Goal: Check status: Check status

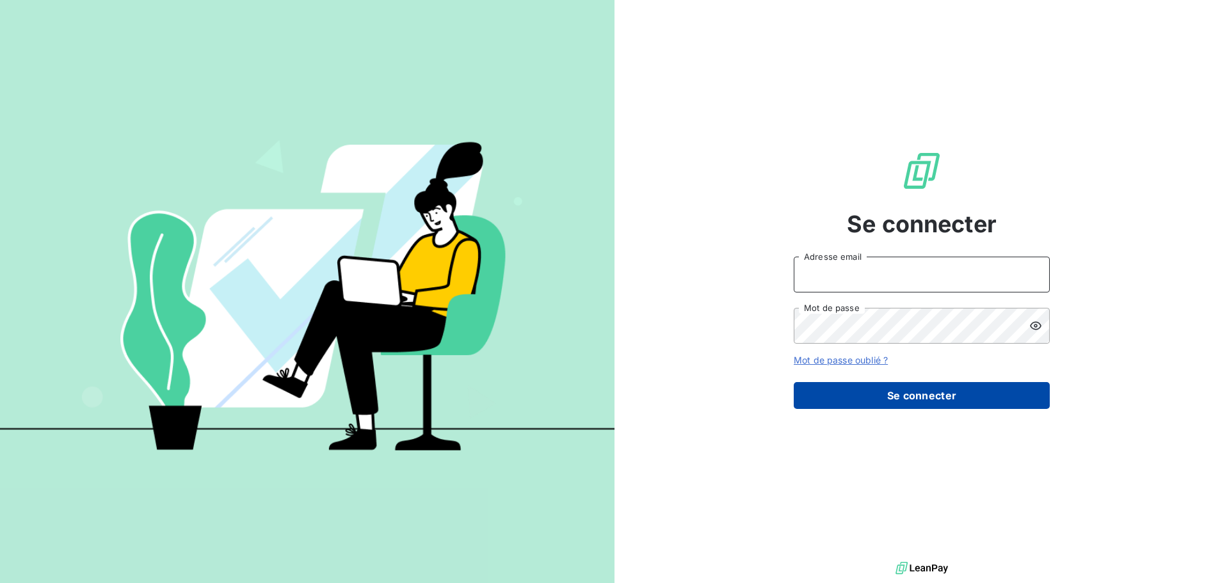
type input "[EMAIL_ADDRESS][DOMAIN_NAME]"
click at [911, 400] on button "Se connecter" at bounding box center [922, 395] width 256 height 27
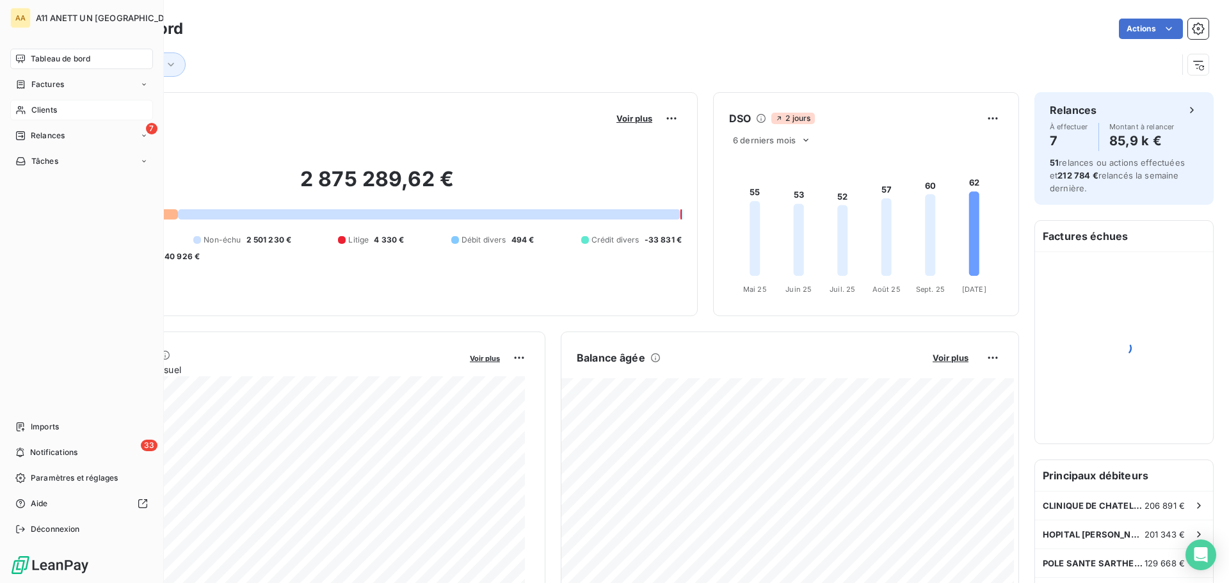
click at [36, 111] on span "Clients" at bounding box center [44, 110] width 26 height 12
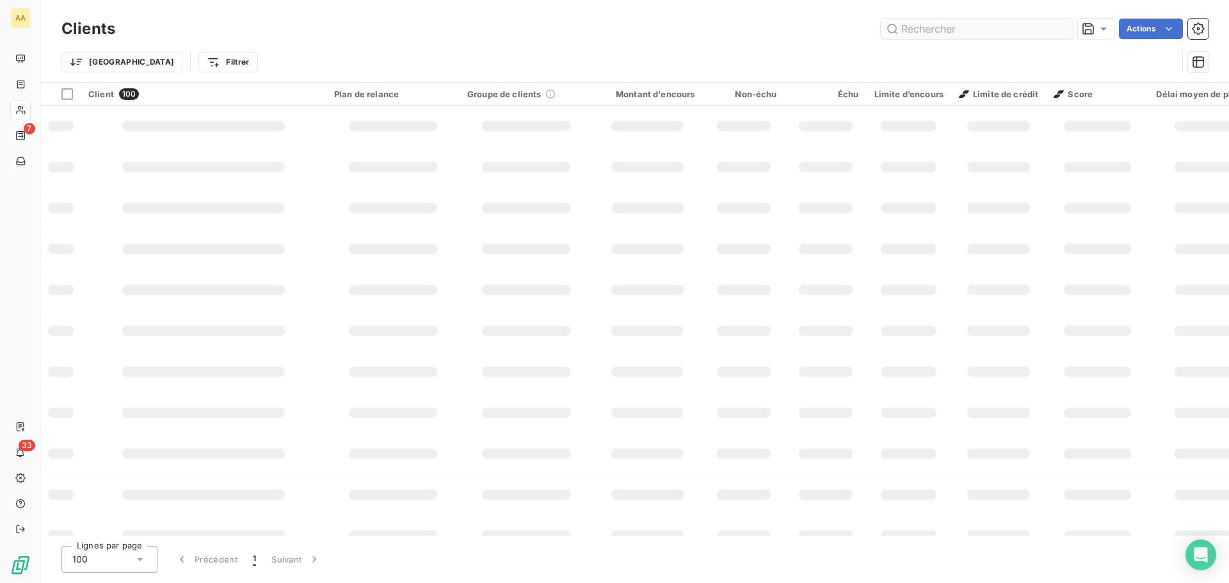
click at [969, 30] on input "text" at bounding box center [977, 29] width 192 height 20
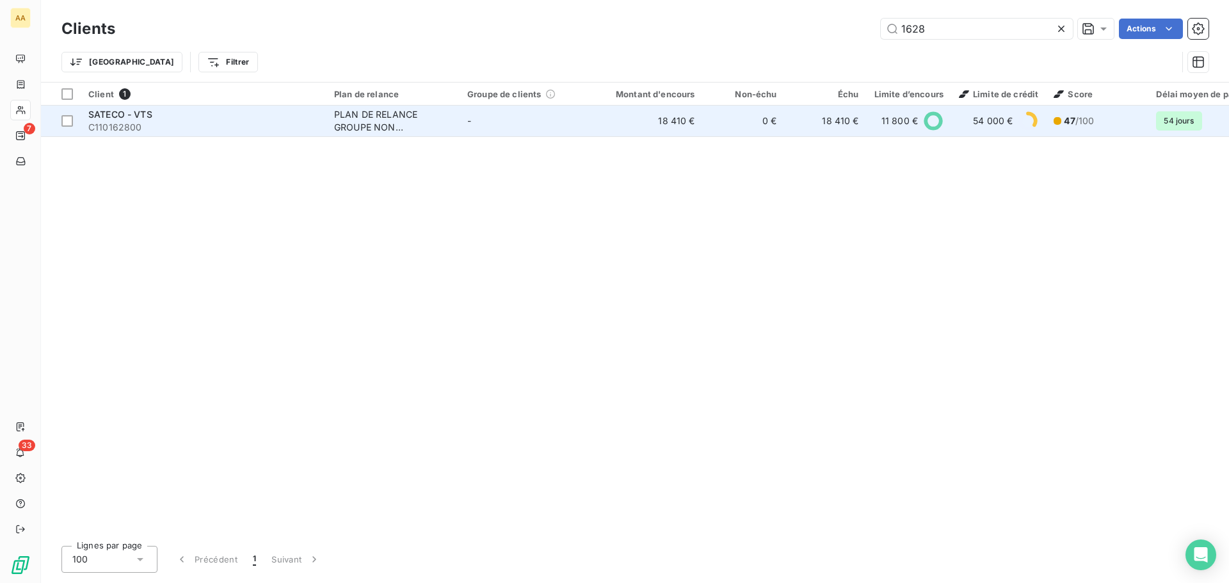
type input "1628"
click at [131, 117] on span "SATECO - VTS" at bounding box center [120, 114] width 64 height 11
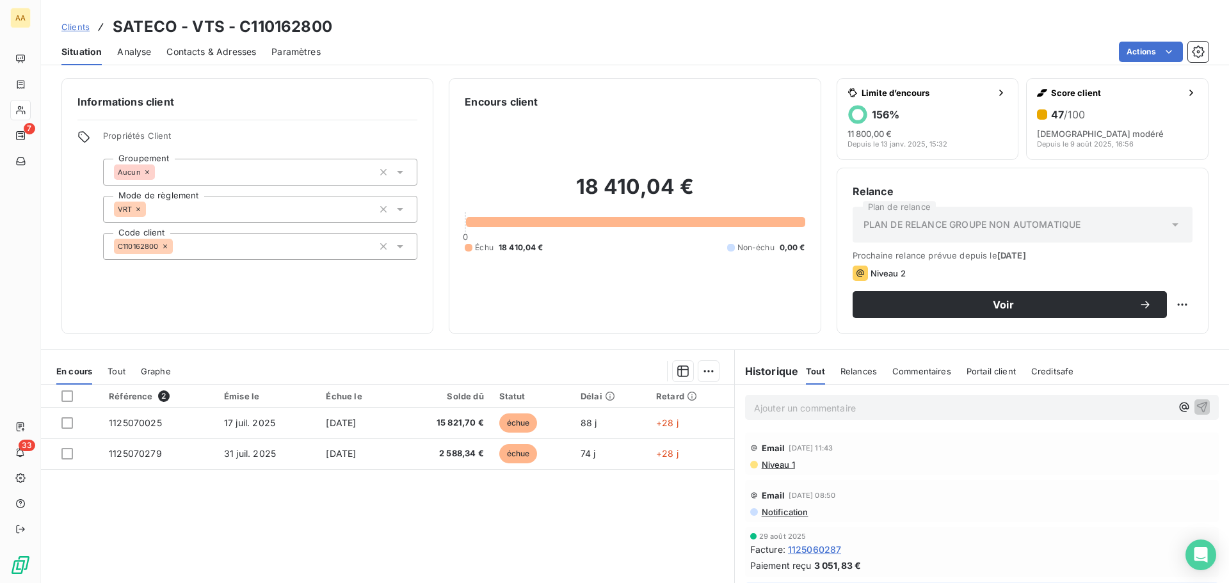
scroll to position [86, 0]
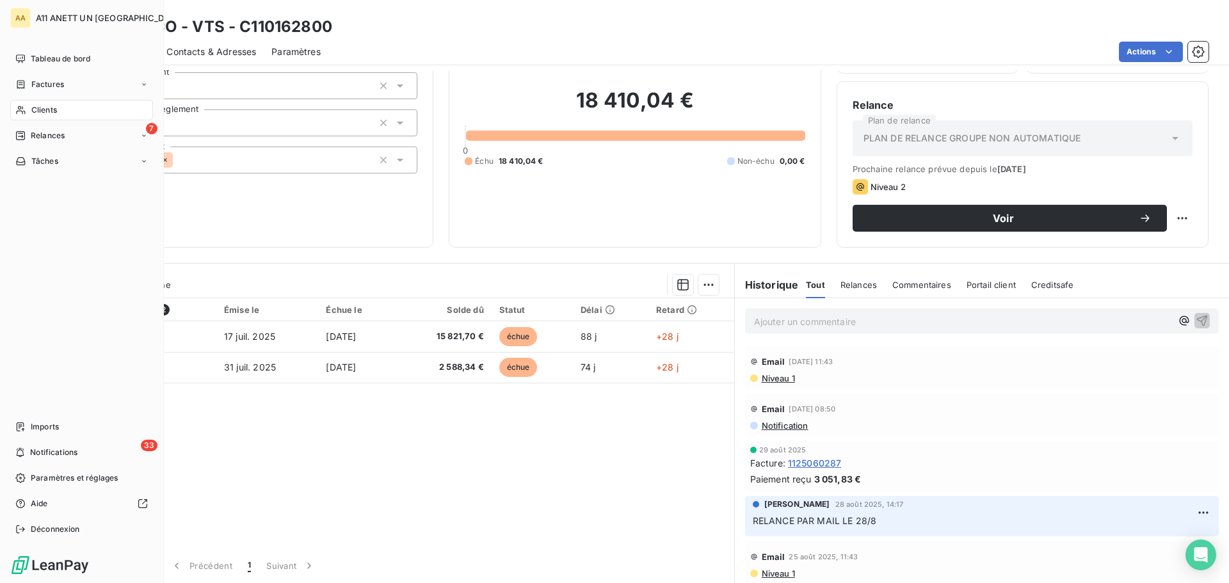
click at [38, 109] on span "Clients" at bounding box center [44, 110] width 26 height 12
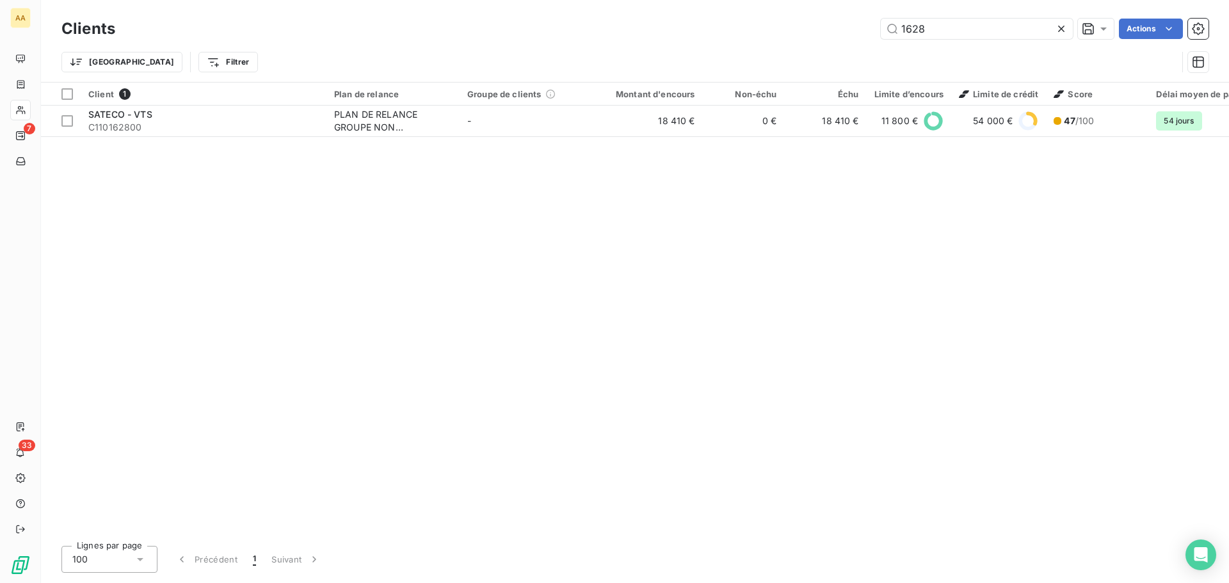
drag, startPoint x: 943, startPoint y: 31, endPoint x: 776, endPoint y: 42, distance: 166.8
click at [776, 42] on div "Clients 1628 Actions Trier Filtrer" at bounding box center [634, 48] width 1147 height 67
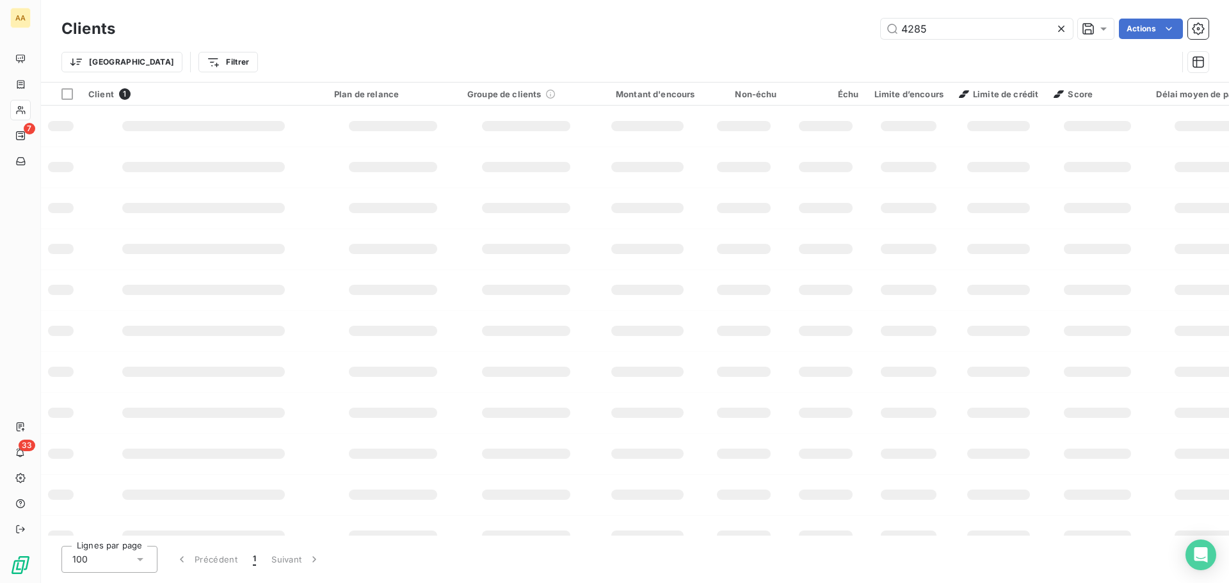
type input "4285"
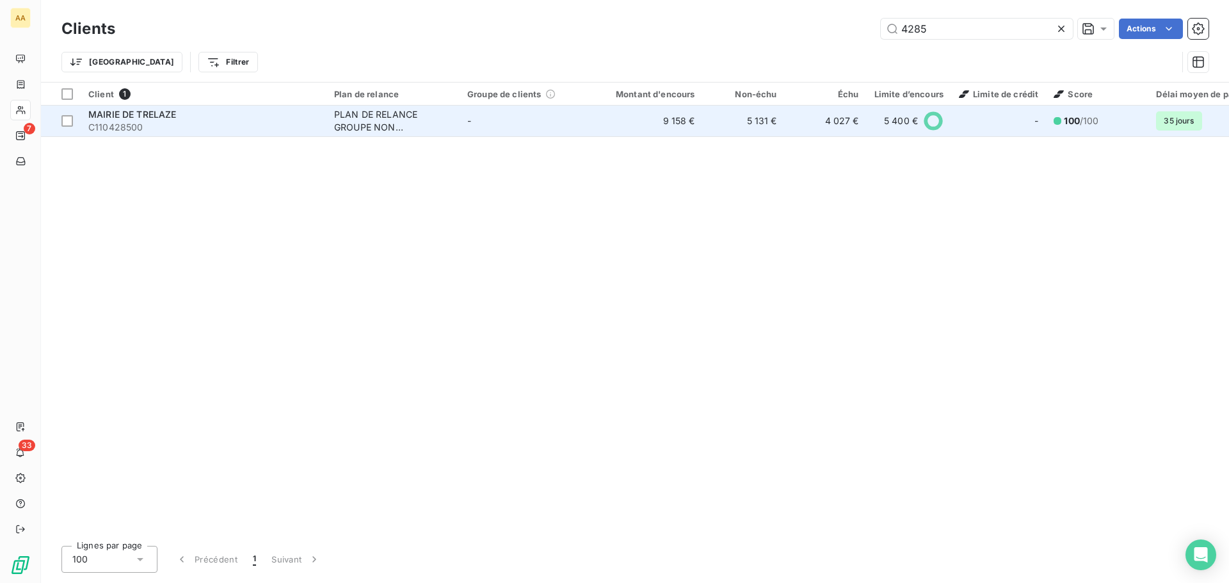
click at [145, 111] on span "MAIRIE DE TRELAZE" at bounding box center [132, 114] width 88 height 11
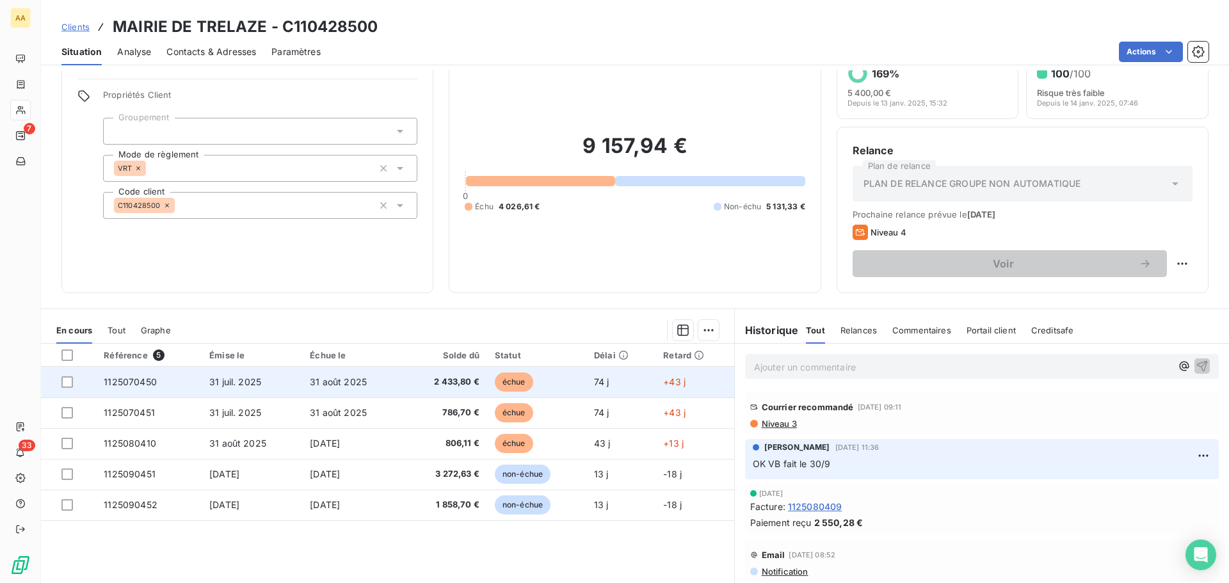
scroll to position [86, 0]
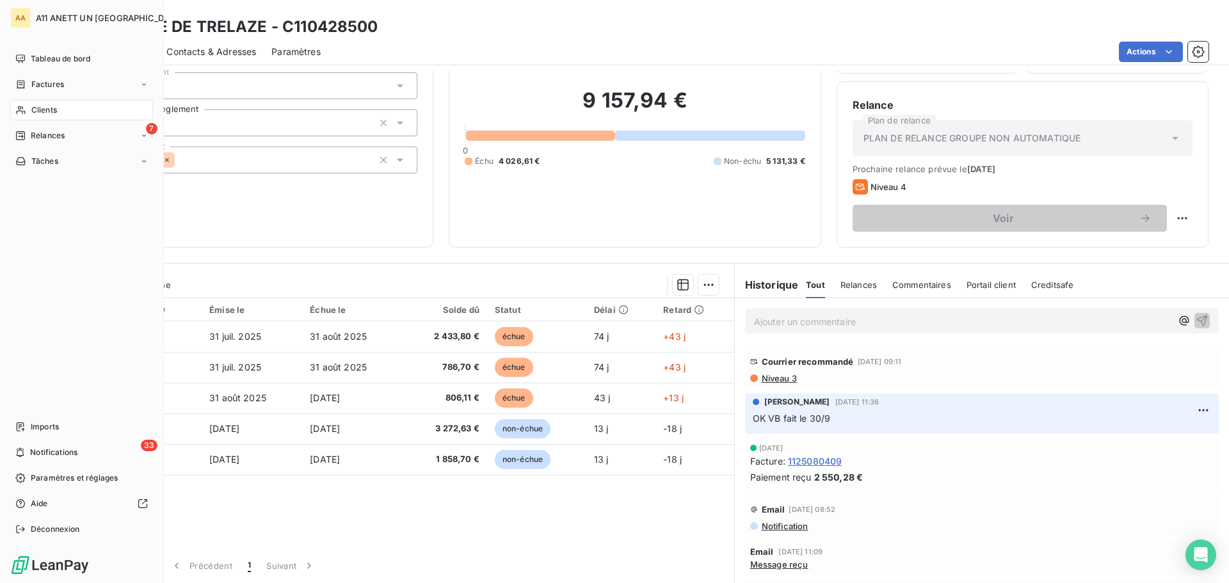
click at [28, 104] on div "Clients" at bounding box center [81, 110] width 143 height 20
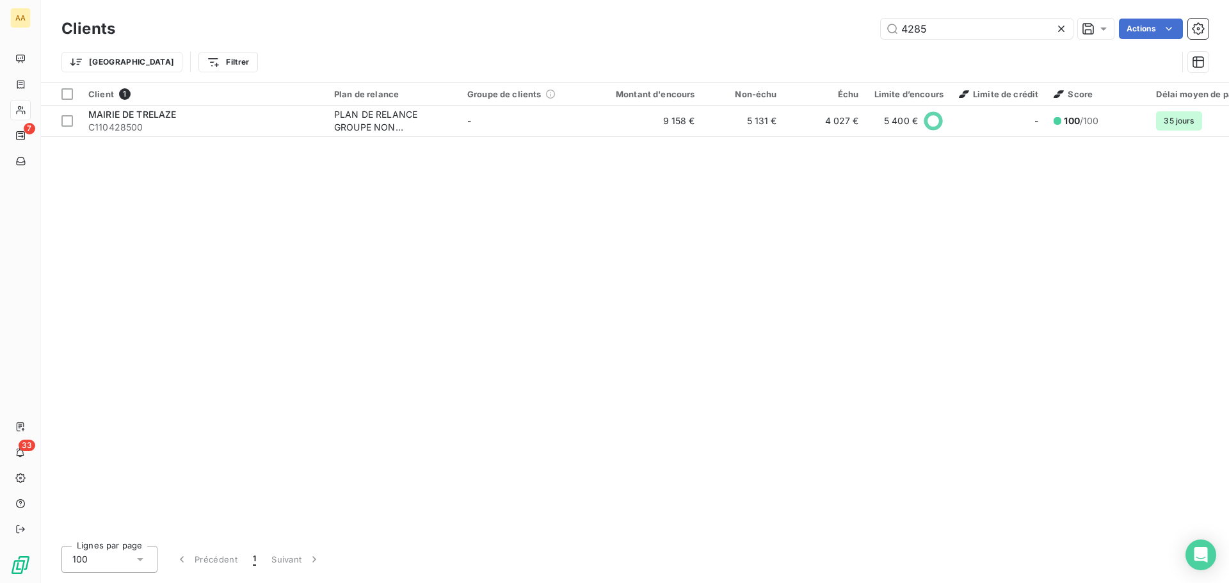
drag, startPoint x: 938, startPoint y: 29, endPoint x: 824, endPoint y: 37, distance: 114.2
click at [824, 37] on div "4285 Actions" at bounding box center [670, 29] width 1078 height 20
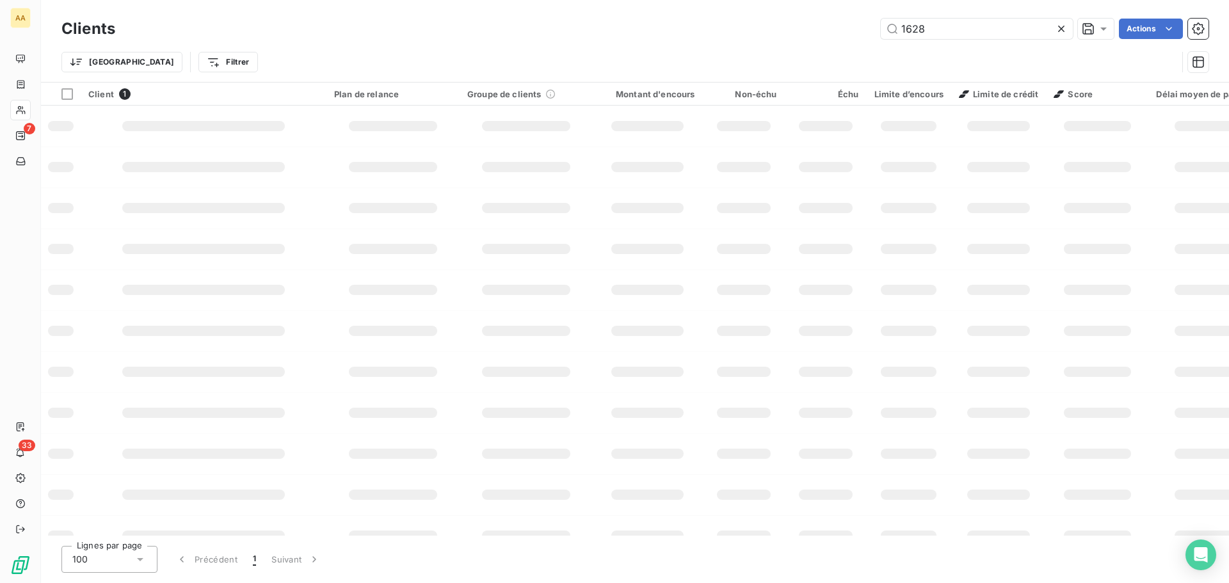
type input "1628"
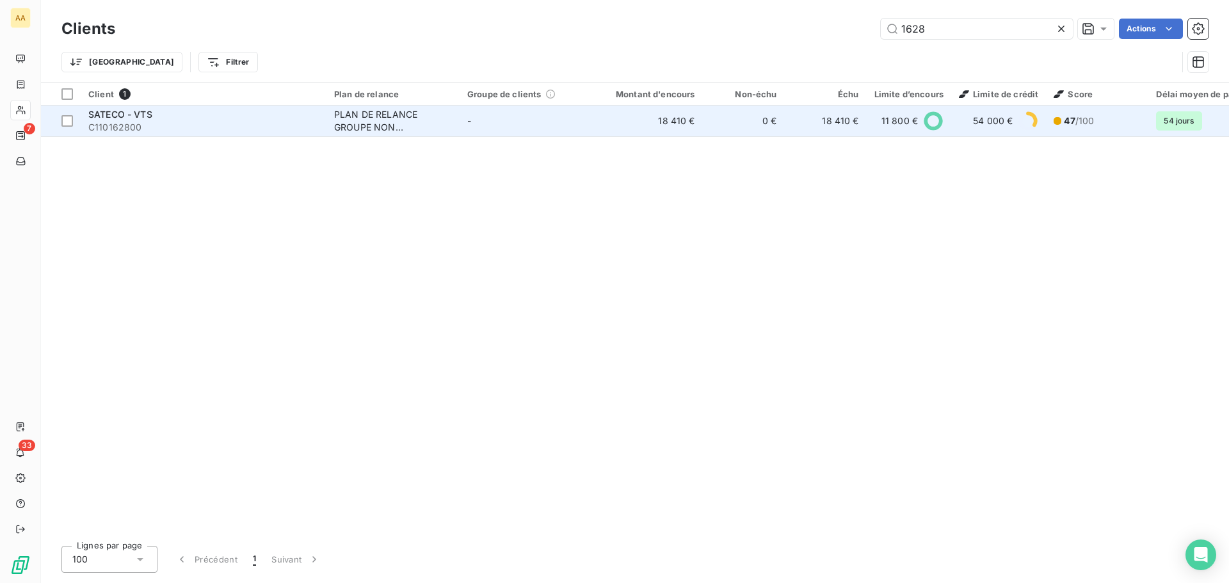
click at [109, 113] on span "SATECO - VTS" at bounding box center [120, 114] width 64 height 11
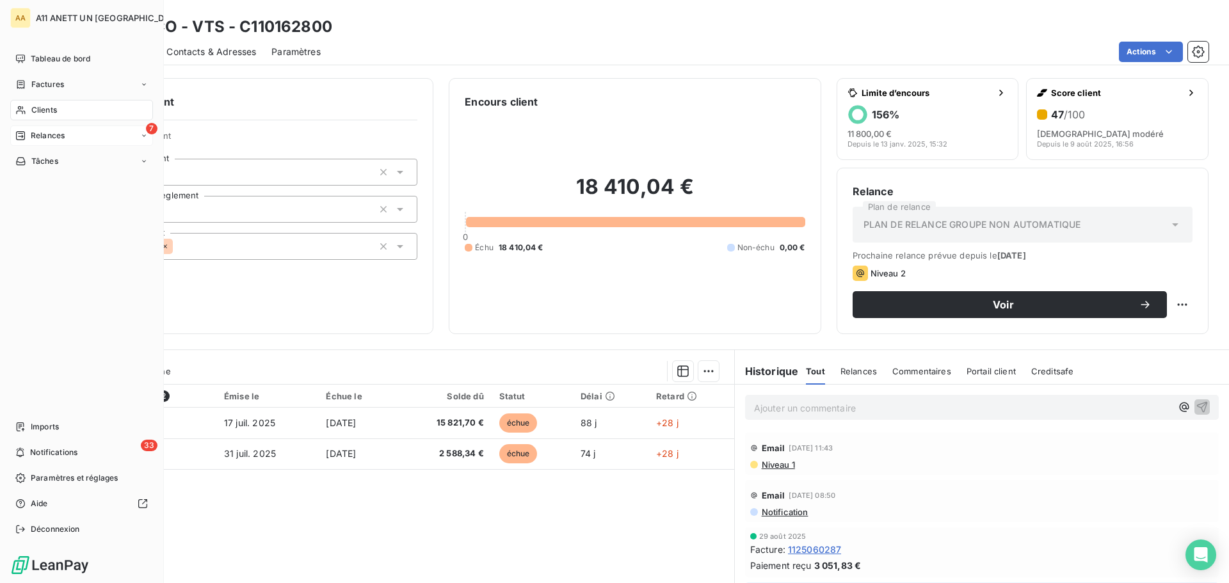
click at [38, 127] on div "7 Relances" at bounding box center [81, 135] width 143 height 20
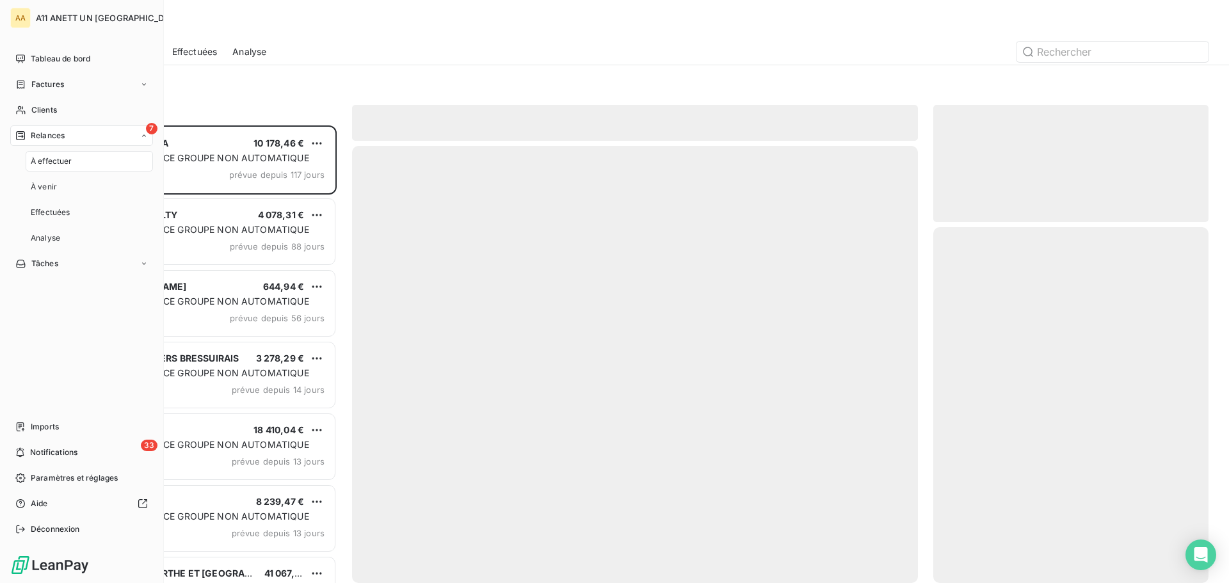
scroll to position [448, 266]
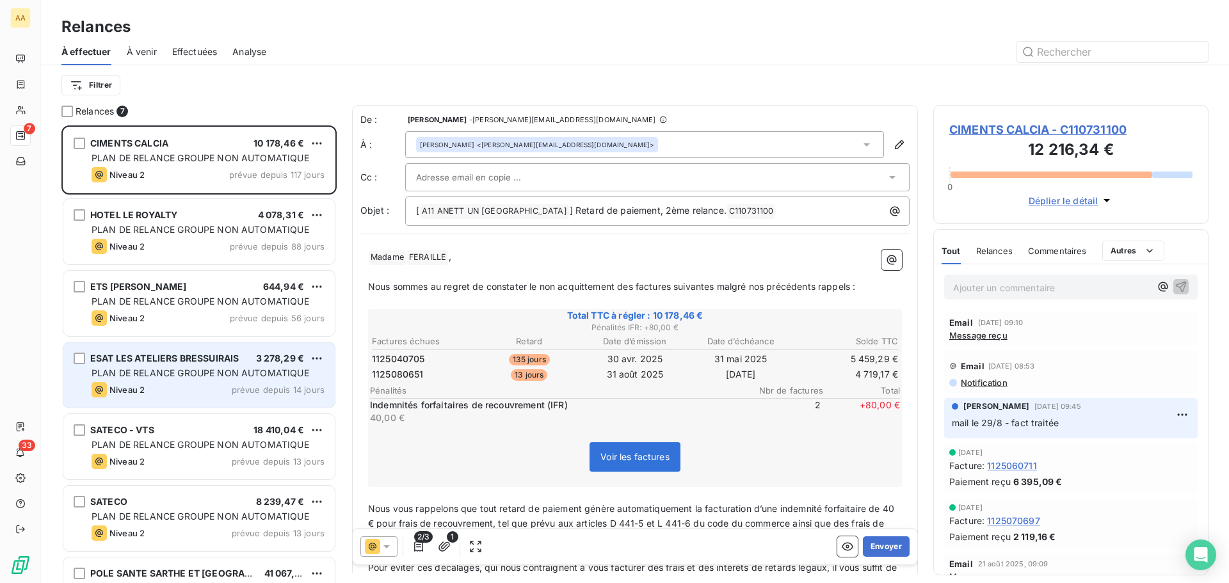
click at [228, 389] on div "Niveau 2 prévue depuis 14 jours" at bounding box center [208, 389] width 233 height 15
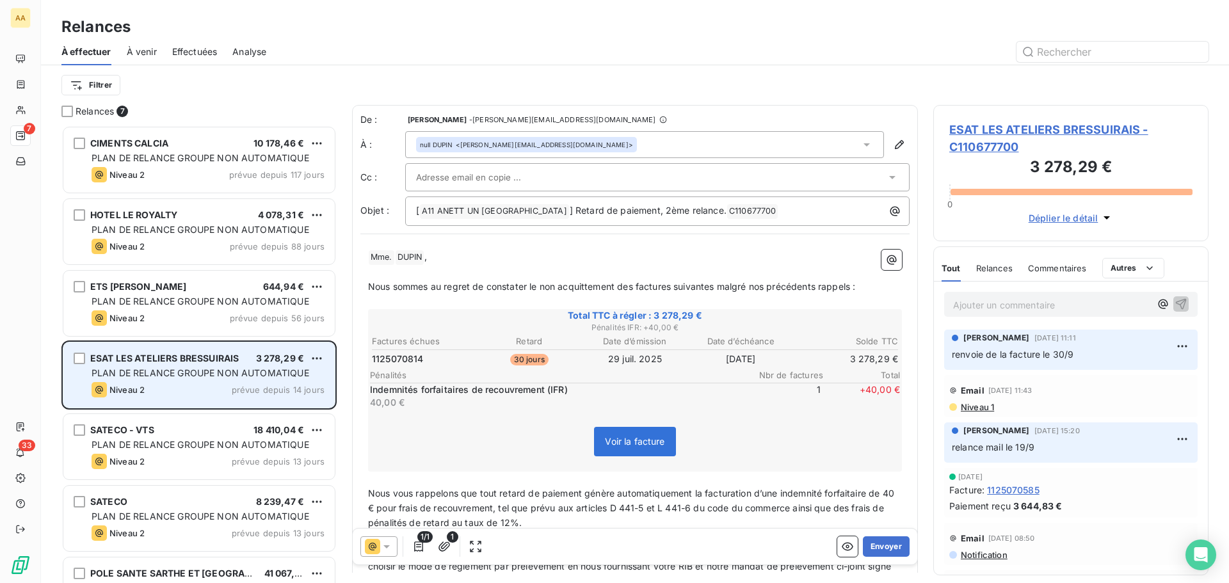
click at [196, 365] on div "ESAT LES ATELIERS BRESSUIRAIS" at bounding box center [164, 358] width 148 height 13
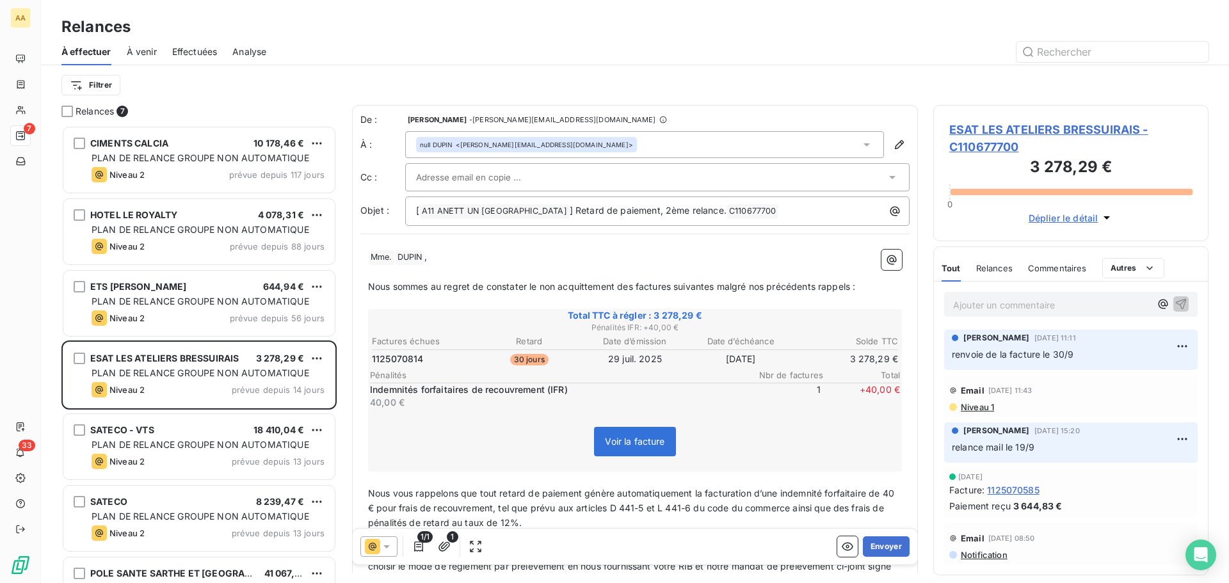
click at [147, 58] on div "À venir" at bounding box center [142, 51] width 30 height 27
